Goal: Task Accomplishment & Management: Use online tool/utility

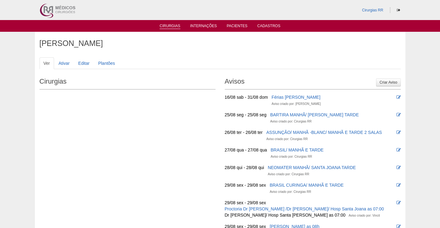
click at [174, 23] on li "Cirurgias" at bounding box center [169, 25] width 29 height 5
click at [170, 26] on link "Cirurgias" at bounding box center [170, 26] width 21 height 5
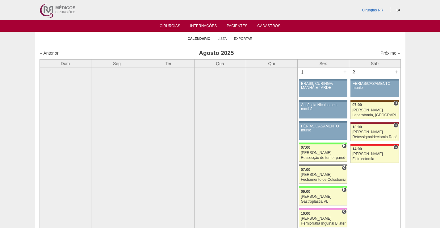
click at [244, 37] on link "Exportar" at bounding box center [243, 38] width 19 height 5
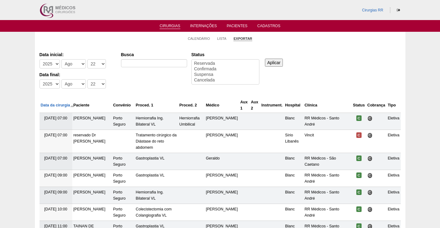
select select
click at [98, 63] on select "-Dia 1 2 3 4 5 6 7 8 9 10 11 12 13 14 15 16 17 18 19 20 21 22 23 24 25 26 27 28…" at bounding box center [96, 63] width 19 height 9
select select "20"
click at [87, 59] on select "-Dia 1 2 3 4 5 6 7 8 9 10 11 12 13 14 15 16 17 18 19 20 21 22 23 24 25 26 27 28…" at bounding box center [96, 63] width 19 height 9
click at [99, 80] on select "-Dia 1 2 3 4 5 6 7 8 9 10 11 12 13 14 15 16 17 18 19 20 21 22 23 24 25 26 27 28…" at bounding box center [96, 83] width 19 height 9
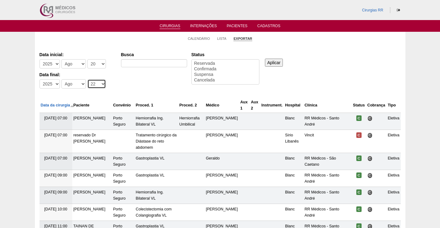
select select "20"
click at [87, 79] on select "-Dia 1 2 3 4 5 6 7 8 9 10 11 12 13 14 15 16 17 18 19 20 21 22 23 24 25 26 27 28…" at bounding box center [96, 83] width 19 height 9
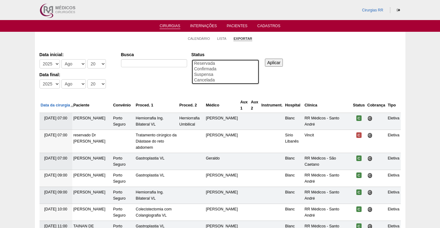
select select "conf"
click at [204, 67] on option "Confirmada" at bounding box center [226, 69] width 64 height 6
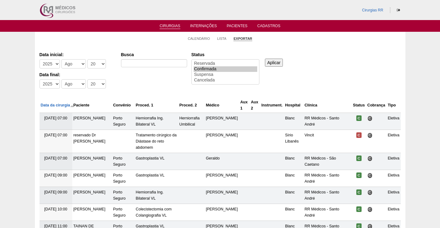
click at [273, 63] on input "Aplicar" at bounding box center [274, 63] width 18 height 8
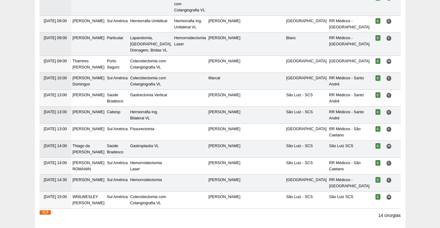
scroll to position [220, 0]
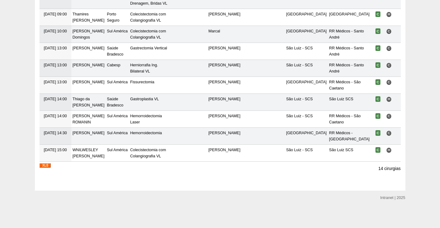
click at [42, 166] on img at bounding box center [45, 165] width 11 height 4
